Goal: Task Accomplishment & Management: Manage account settings

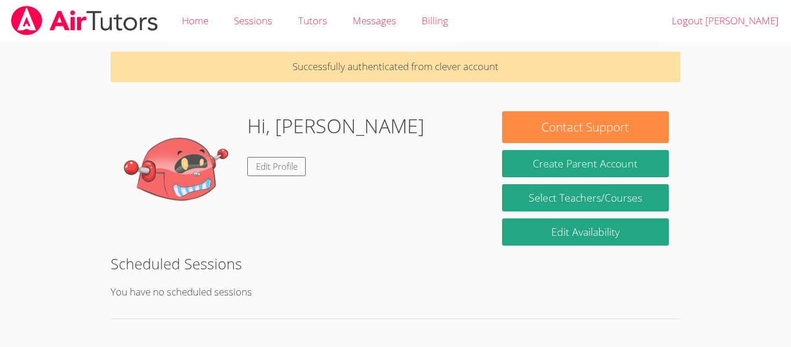
scroll to position [7, 0]
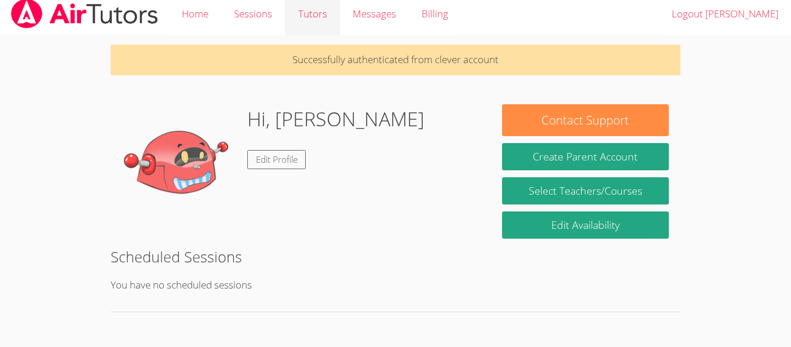
click at [313, 13] on link "Tutors" at bounding box center [312, 14] width 54 height 42
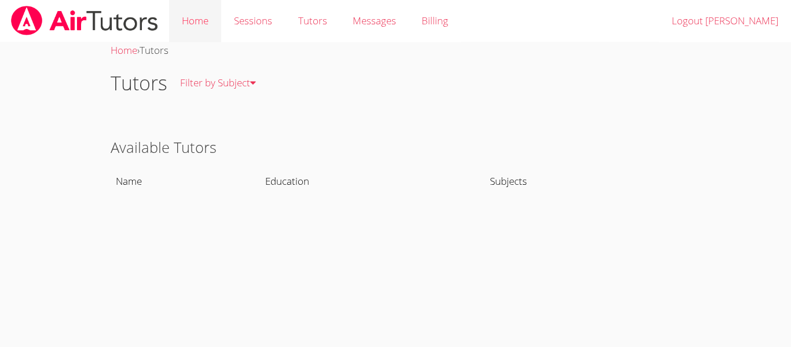
click at [203, 25] on link "Home" at bounding box center [195, 21] width 52 height 42
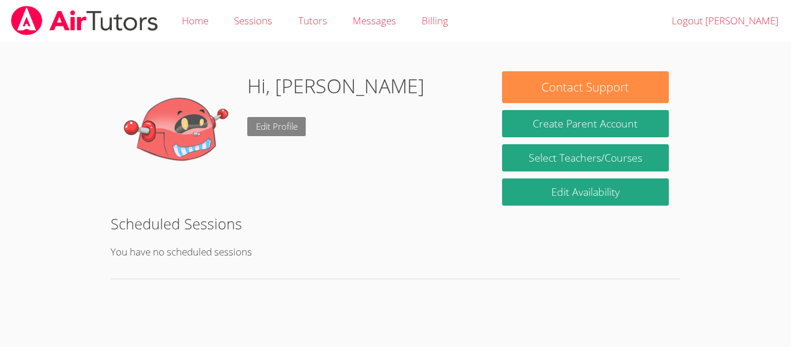
click at [261, 127] on link "Edit Profile" at bounding box center [276, 126] width 59 height 19
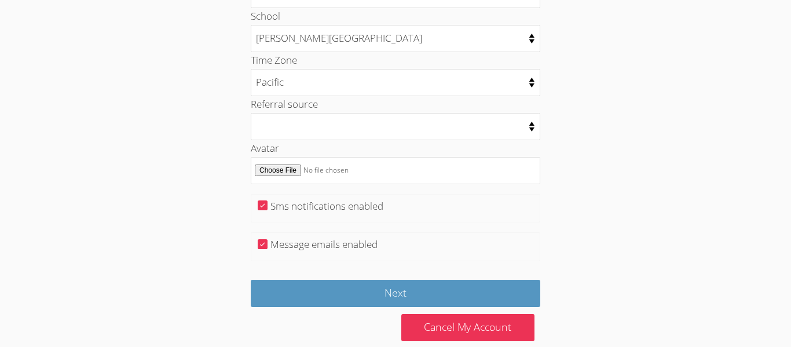
scroll to position [631, 0]
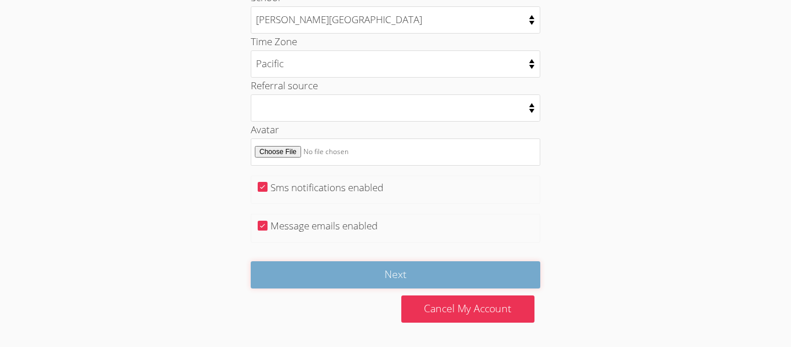
click at [409, 275] on input "Next" at bounding box center [396, 274] width 290 height 27
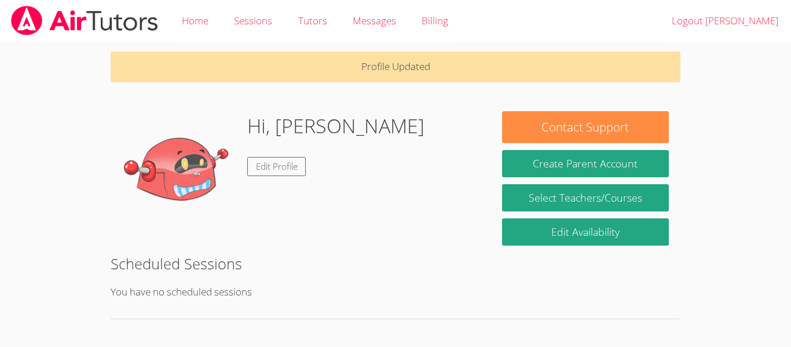
click at [160, 173] on img at bounding box center [180, 169] width 116 height 116
click at [147, 170] on img at bounding box center [180, 169] width 116 height 116
drag, startPoint x: 362, startPoint y: 69, endPoint x: 457, endPoint y: 60, distance: 94.8
click at [457, 60] on p "Profile Updated" at bounding box center [396, 67] width 570 height 31
